Goal: Task Accomplishment & Management: Manage account settings

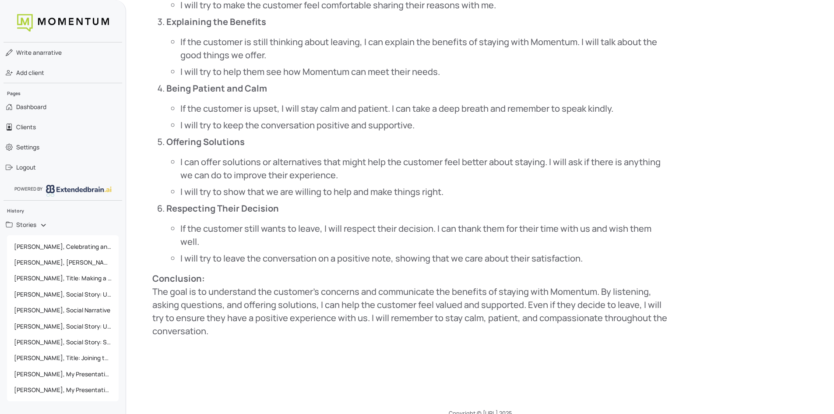
scroll to position [741, 0]
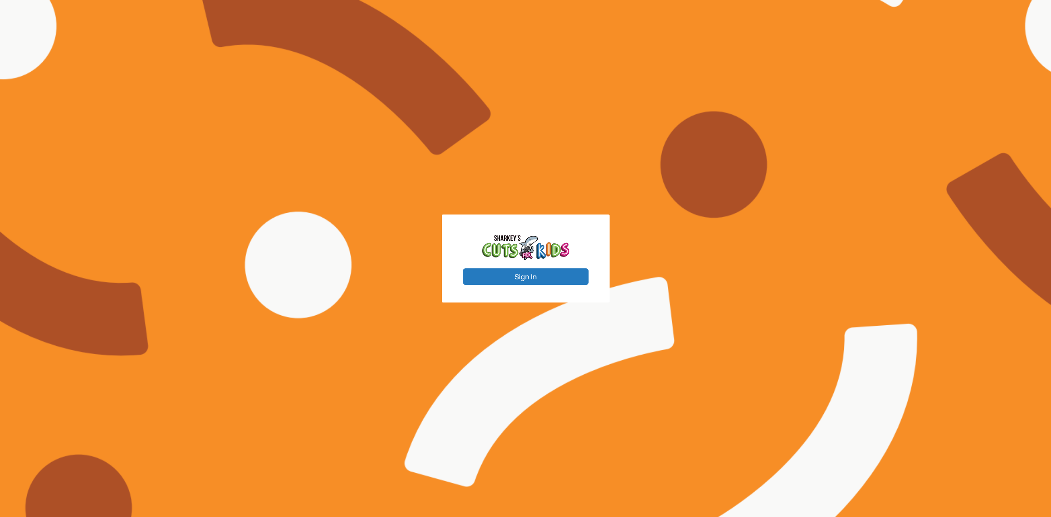
click at [546, 270] on button "Sign In" at bounding box center [526, 276] width 126 height 17
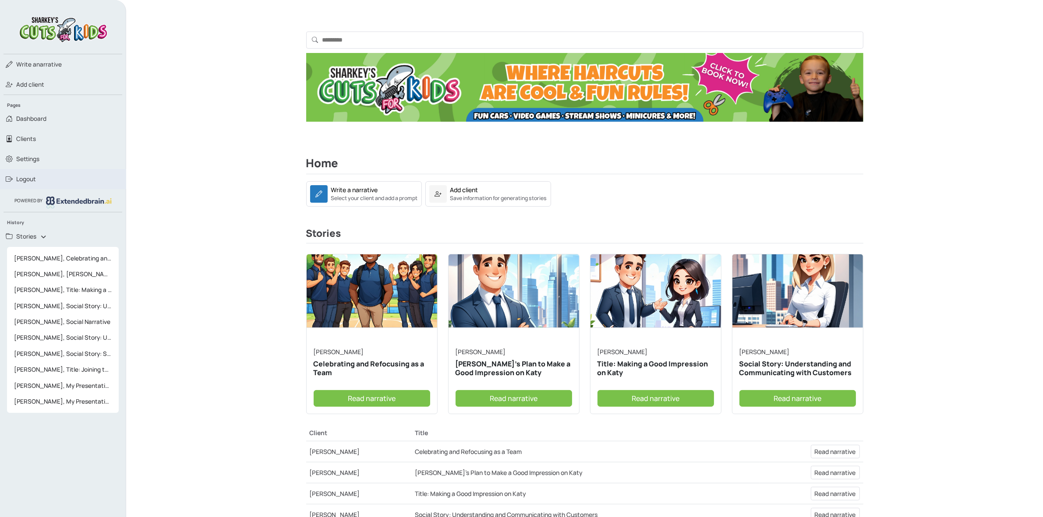
click at [35, 176] on span "Logout" at bounding box center [26, 179] width 20 height 9
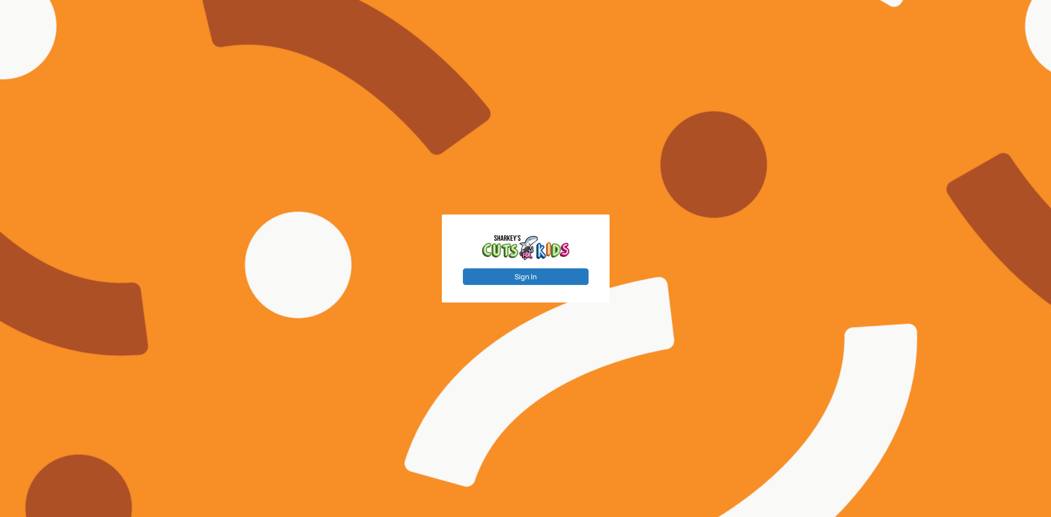
click at [527, 277] on button "Sign In" at bounding box center [526, 276] width 126 height 17
